Goal: Obtain resource: Obtain resource

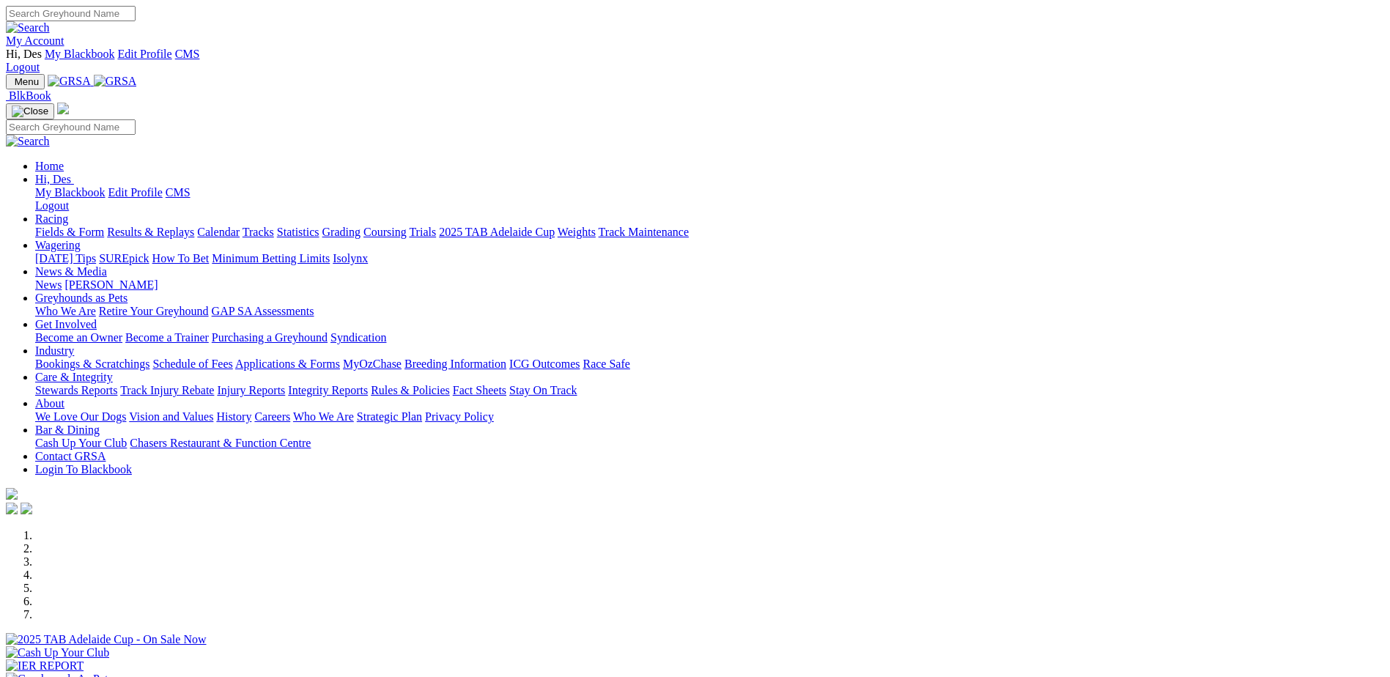
click at [340, 357] on link "Applications & Forms" at bounding box center [287, 363] width 105 height 12
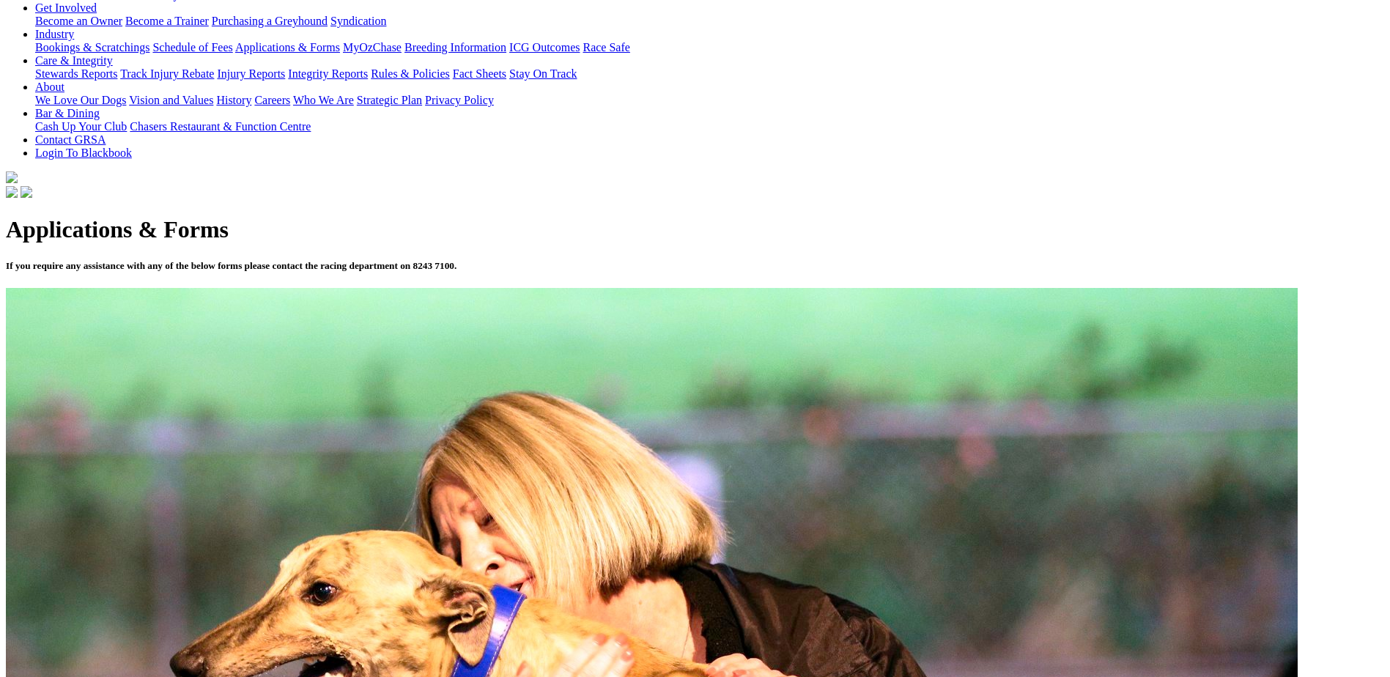
scroll to position [366, 0]
